Goal: Task Accomplishment & Management: Manage account settings

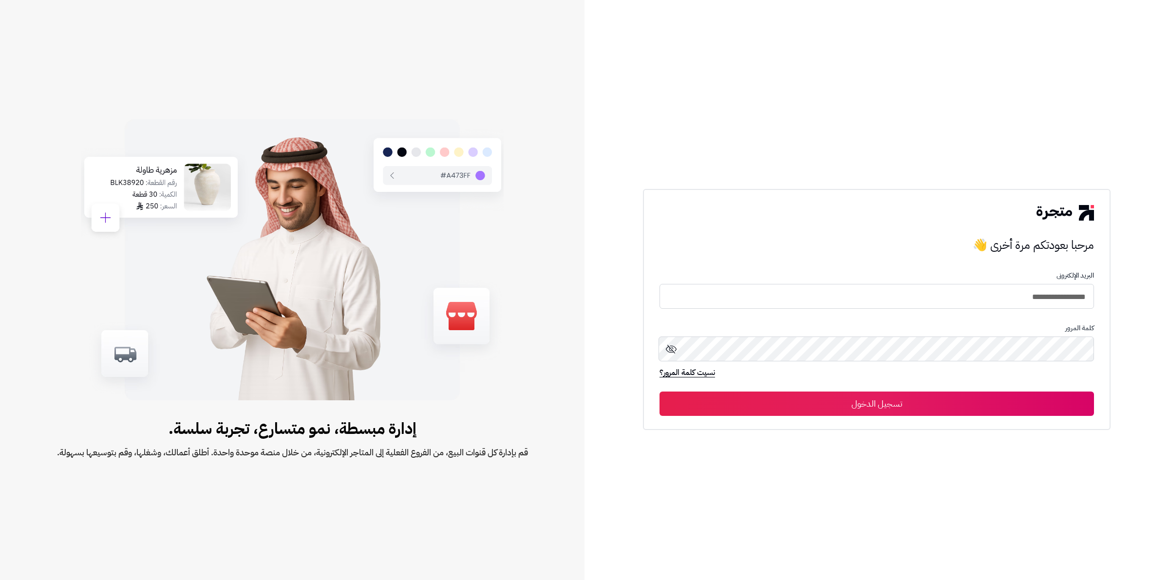
click at [979, 402] on button "تسجيل الدخول" at bounding box center [876, 403] width 434 height 24
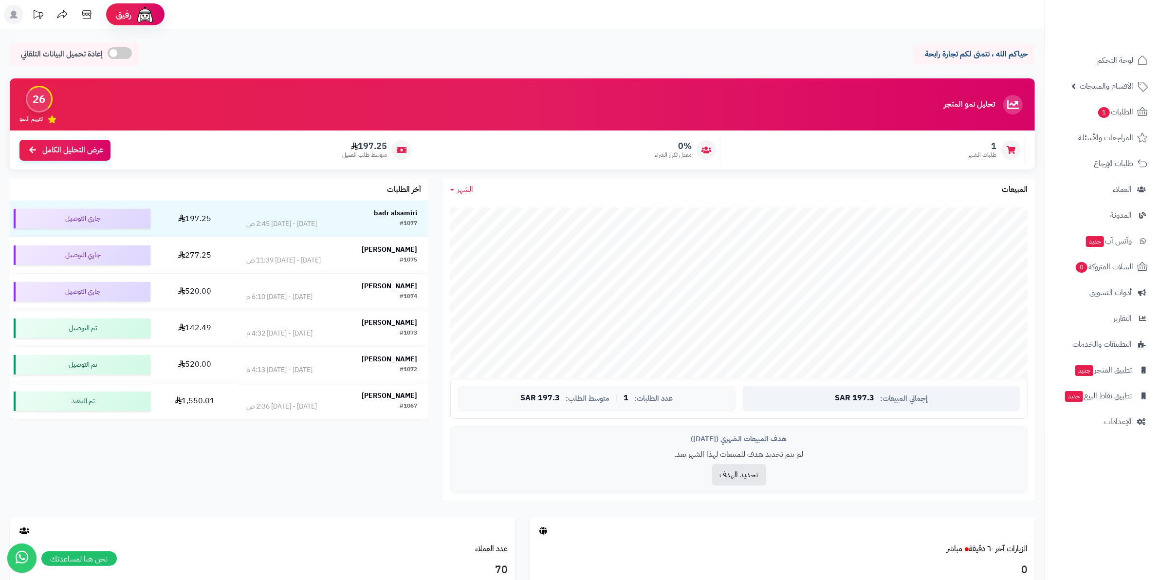
drag, startPoint x: 892, startPoint y: 546, endPoint x: 843, endPoint y: 407, distance: 147.1
click at [843, 408] on div "تحليل نمو المتجر المرحلة الأولى 26 تقييم النمو 1 طلبات الشهر 0% معدل تكرار الشر…" at bounding box center [522, 450] width 1045 height 745
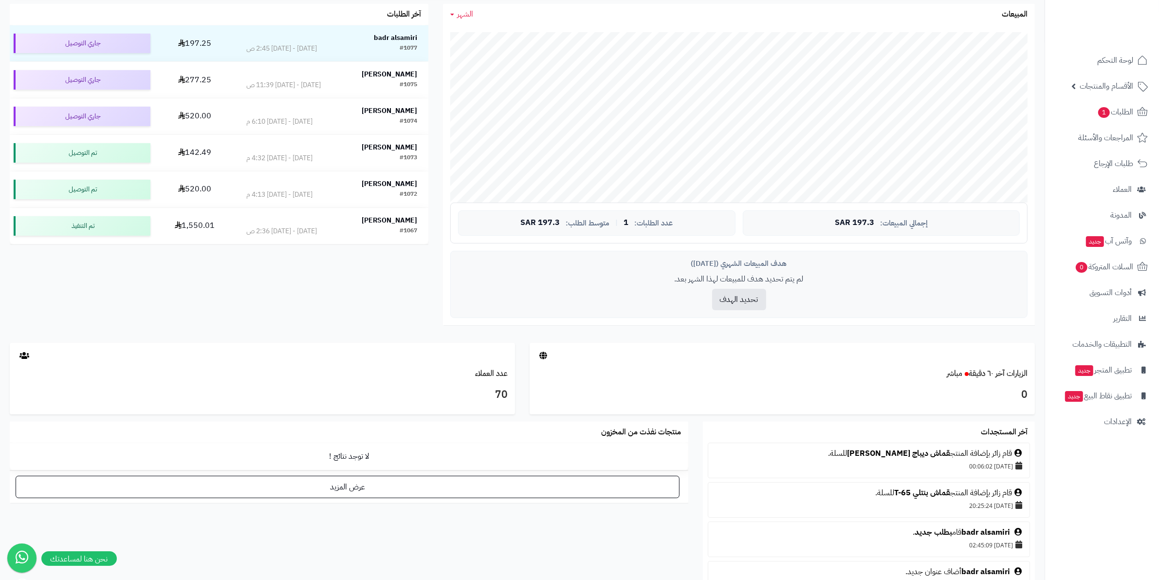
scroll to position [243, 0]
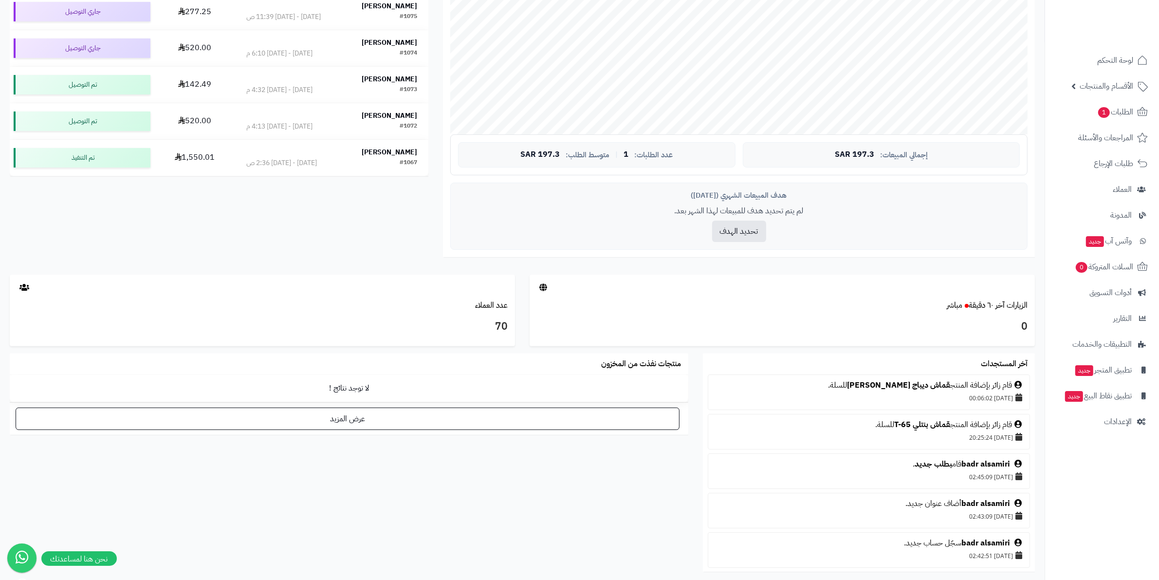
click at [570, 496] on div "آخر المستجدات قام زائر بإضافة المنتج قماش ديباج الجديعي للسلة. 22/08/2025 00:06…" at bounding box center [522, 467] width 1040 height 226
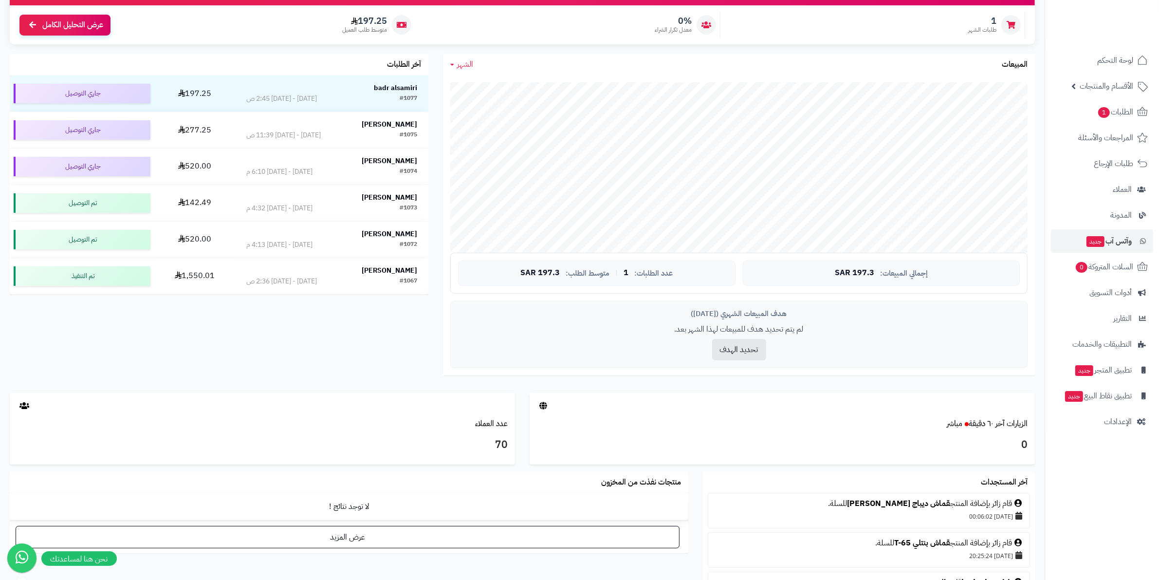
scroll to position [122, 0]
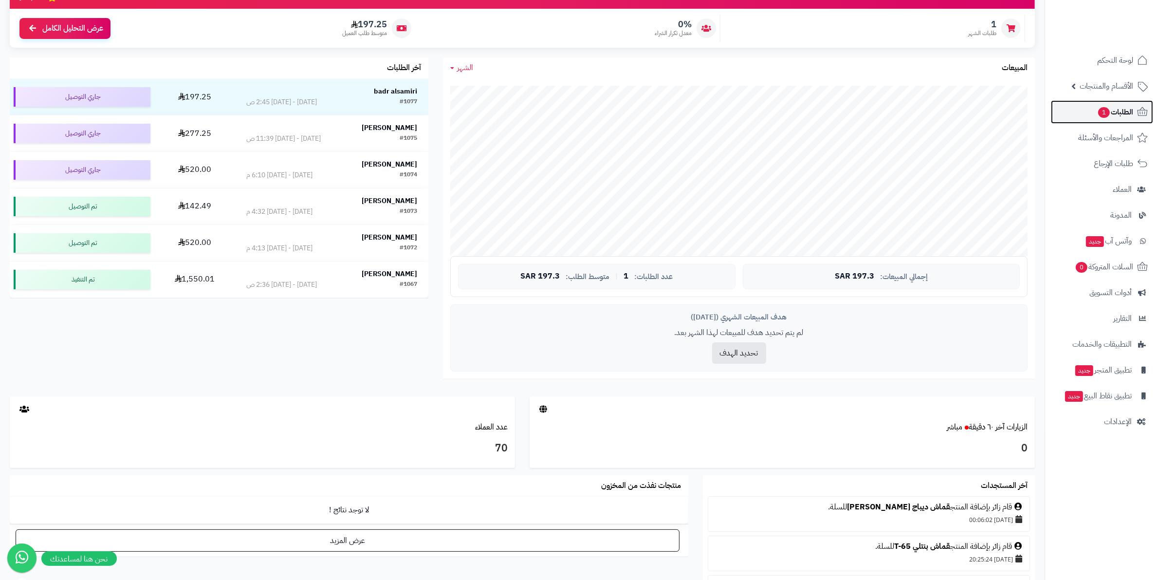
click at [1131, 115] on span "الطلبات 1" at bounding box center [1116, 112] width 36 height 14
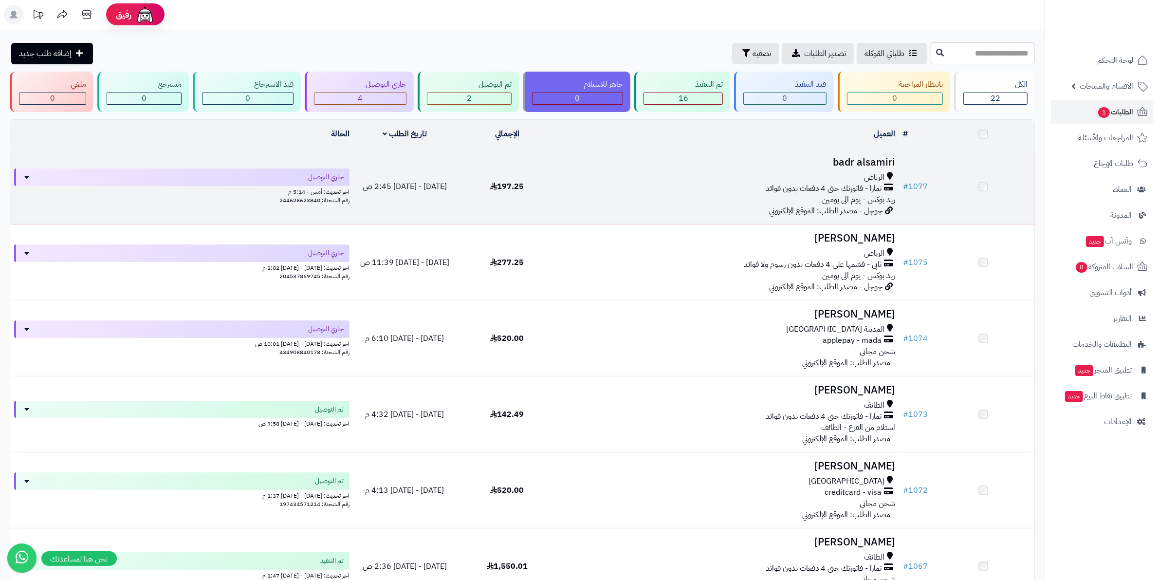
click at [806, 184] on span "تمارا - فاتورتك حتى 4 دفعات بدون فوائد" at bounding box center [824, 188] width 116 height 11
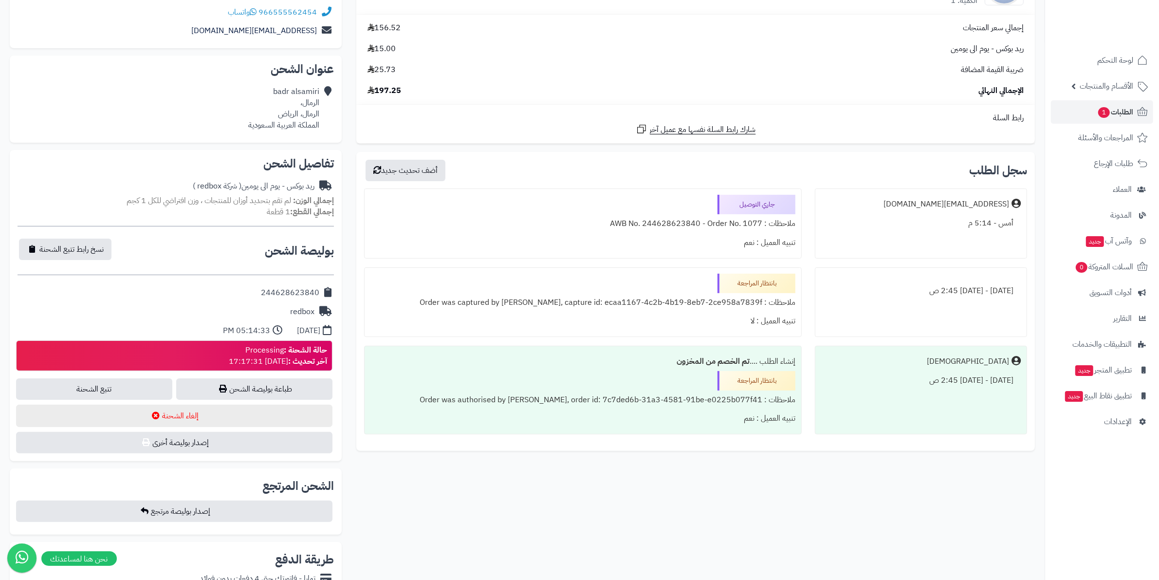
scroll to position [183, 0]
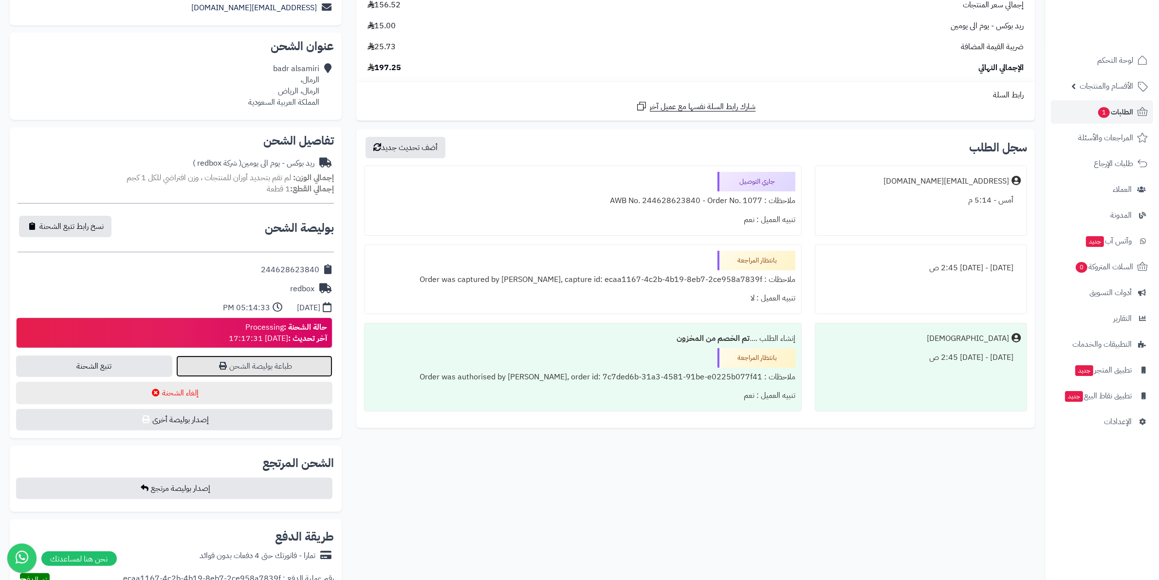
click at [273, 364] on link "طباعة بوليصة الشحن" at bounding box center [254, 365] width 156 height 21
